Goal: Use online tool/utility: Use online tool/utility

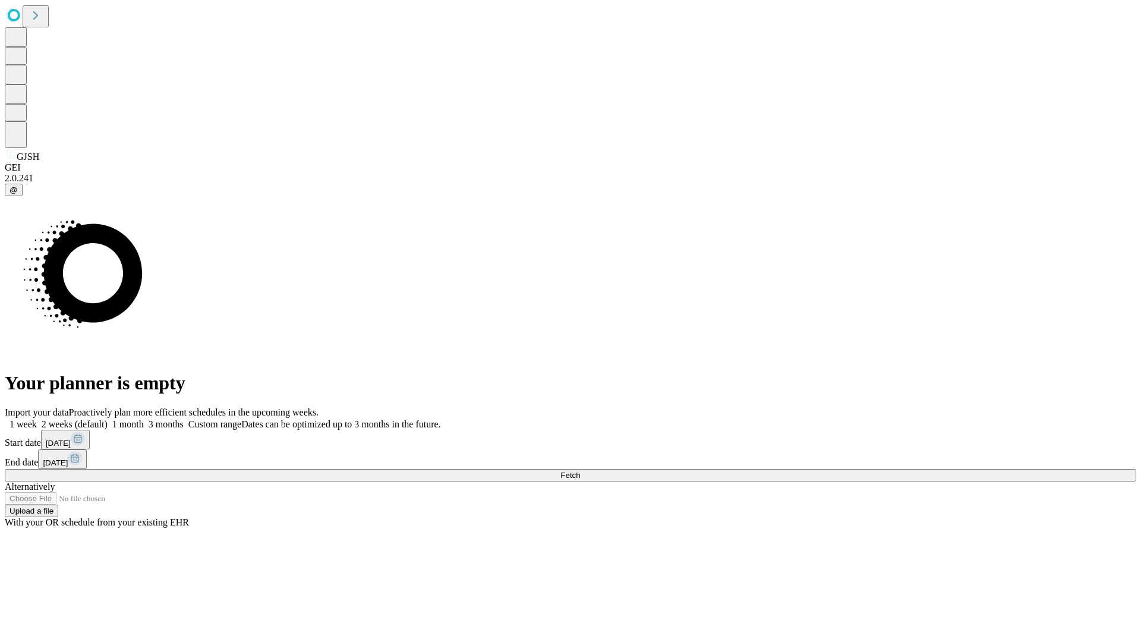
click at [580, 471] on span "Fetch" at bounding box center [571, 475] width 20 height 9
